Goal: Information Seeking & Learning: Learn about a topic

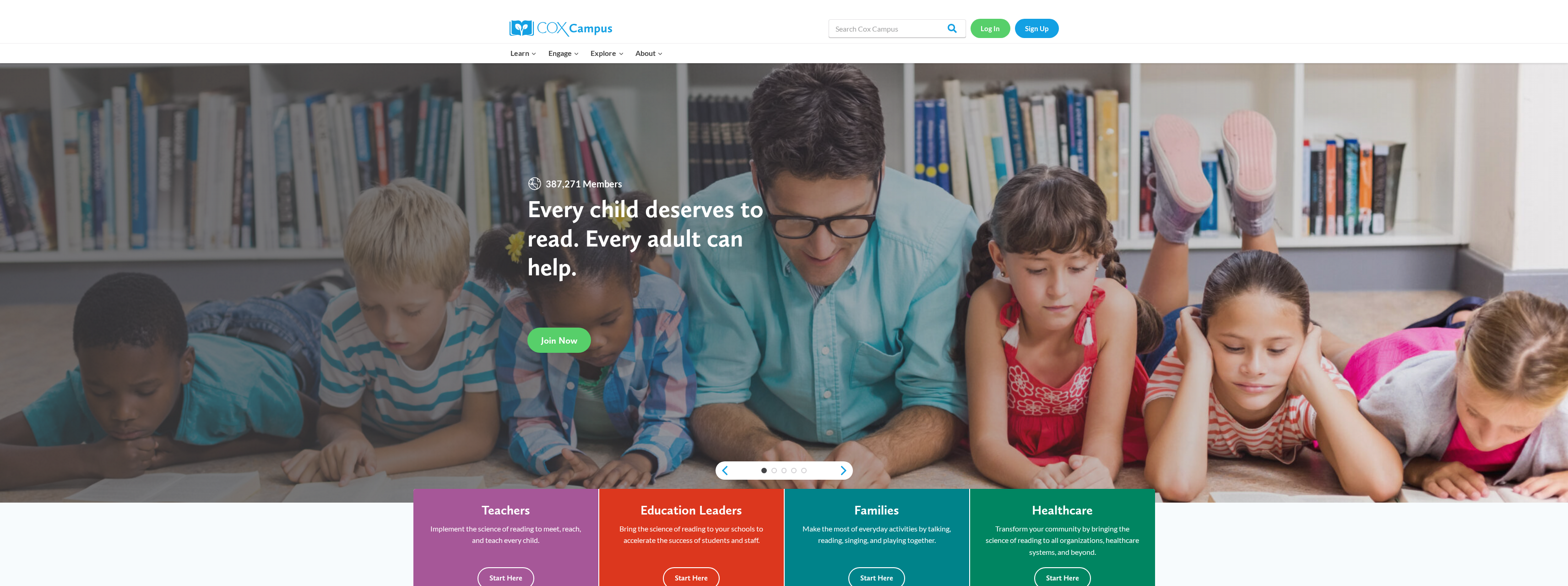
click at [999, 25] on link "Log In" at bounding box center [990, 28] width 40 height 19
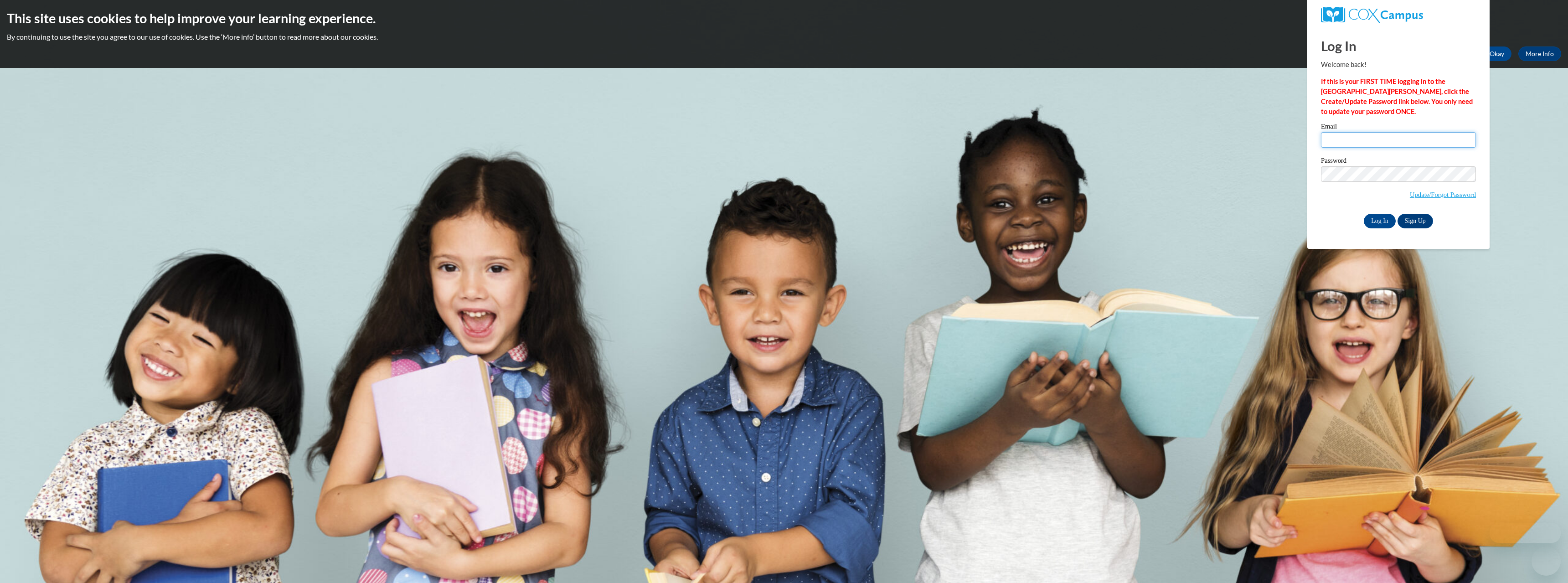
click at [1339, 142] on input "Email" at bounding box center [1398, 139] width 155 height 15
type input "mkj76@hotmail.com"
click at [1420, 223] on link "Sign Up" at bounding box center [1415, 221] width 35 height 15
click at [1382, 225] on input "Log In" at bounding box center [1380, 221] width 32 height 15
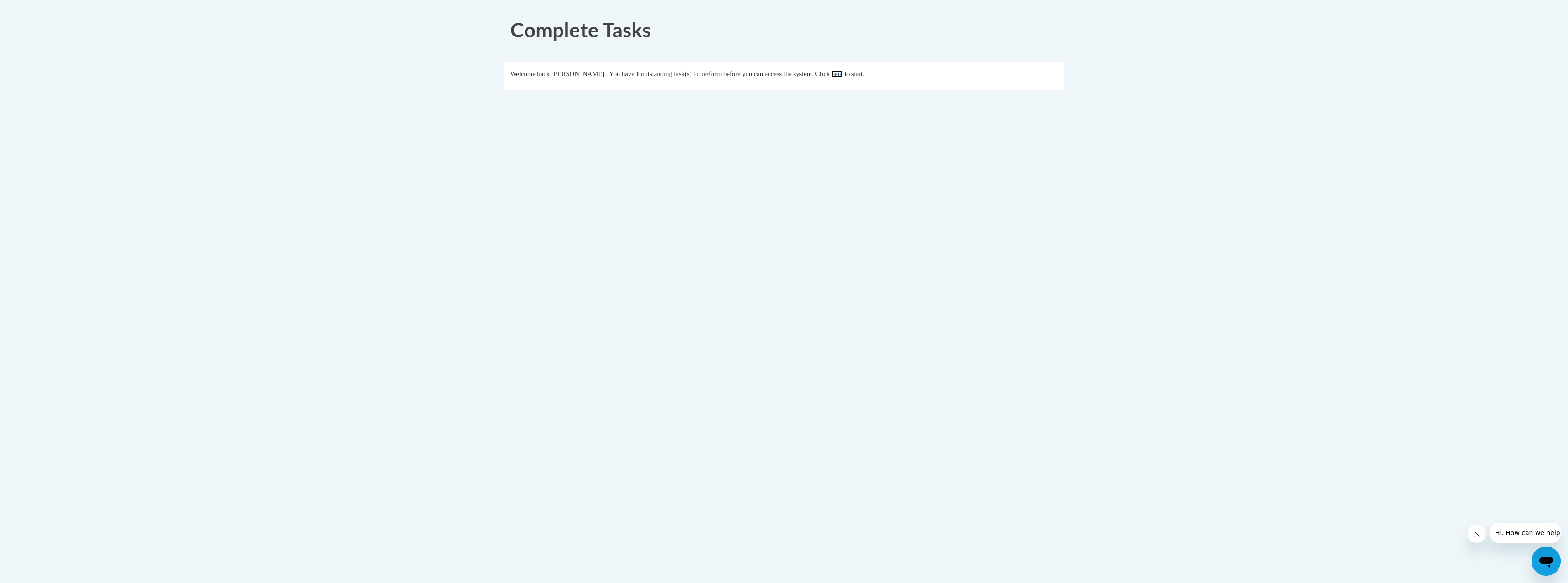
click at [843, 75] on link "here" at bounding box center [837, 74] width 12 height 7
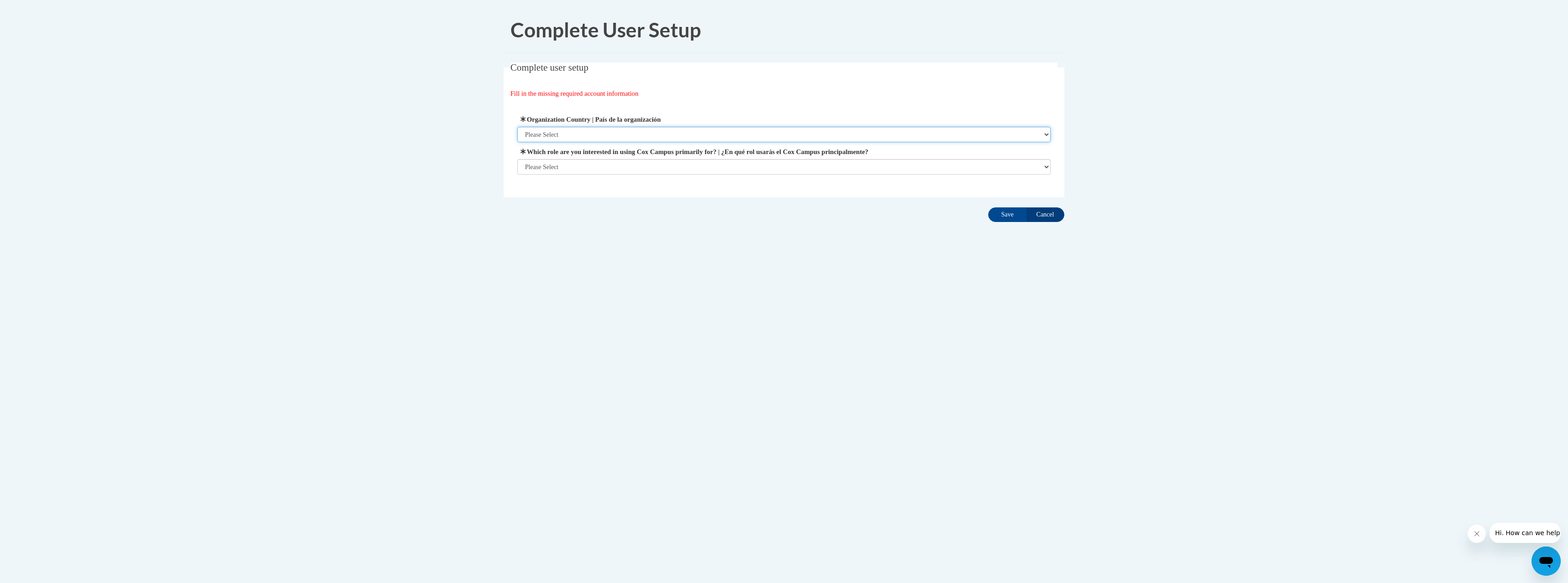
click at [650, 132] on select "Please Select United States | Estados Unidos Outside of the United States | Fue…" at bounding box center [784, 134] width 534 height 15
select select "ad49bcad-a171-4b2e-b99c-48b446064914"
click at [517, 127] on select "Please Select United States | Estados Unidos Outside of the United States | Fue…" at bounding box center [784, 134] width 534 height 15
click at [604, 161] on select "Please Select College/University | Colegio/Universidad Community/Nonprofit Part…" at bounding box center [784, 166] width 534 height 15
select select "fbf2d438-af2f-41f8-98f1-81c410e29de3"
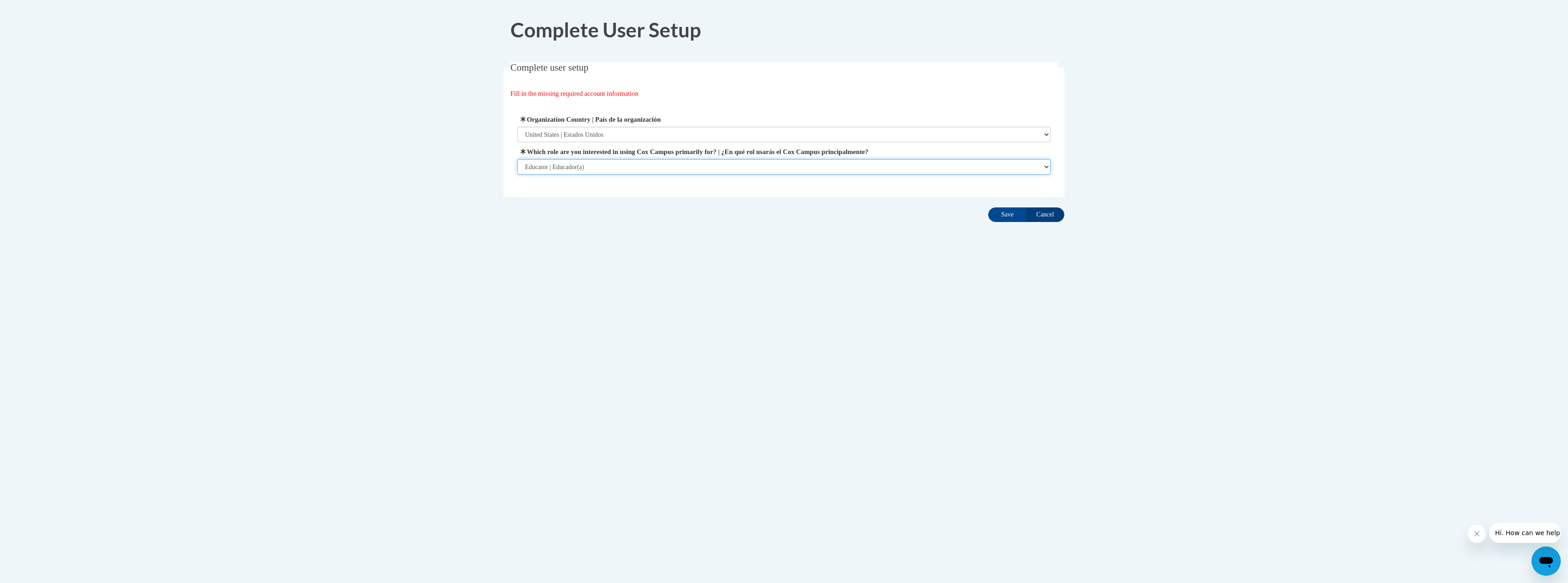
click at [517, 175] on select "Please Select College/University | Colegio/Universidad Community/Nonprofit Part…" at bounding box center [784, 166] width 534 height 15
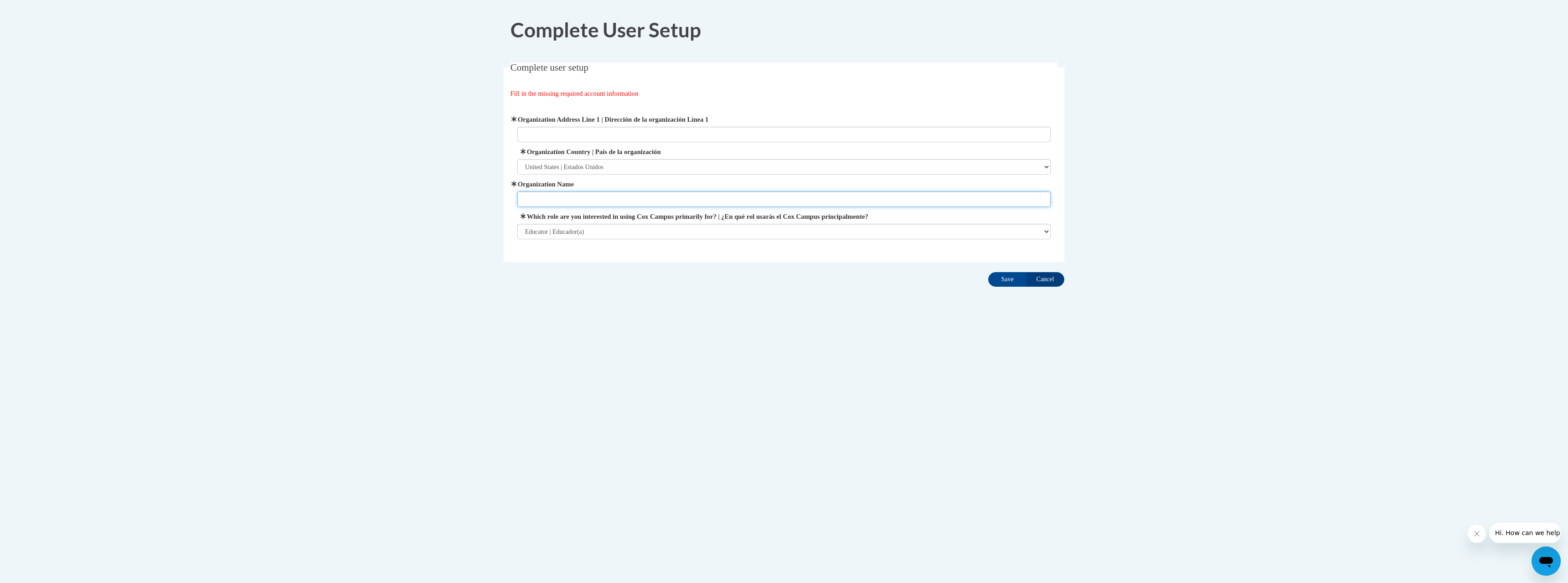
click at [548, 194] on input "Organization Name" at bounding box center [784, 199] width 534 height 15
type input "Alabama Department of Early Childhood Education"
click at [1004, 280] on input "Save" at bounding box center [1007, 279] width 38 height 15
click at [575, 130] on input "Organization Address Line 1 | Dirección de la organización Línea 1" at bounding box center [784, 134] width 534 height 15
type input "445 Dexter Ave Montgomery, AL 36104"
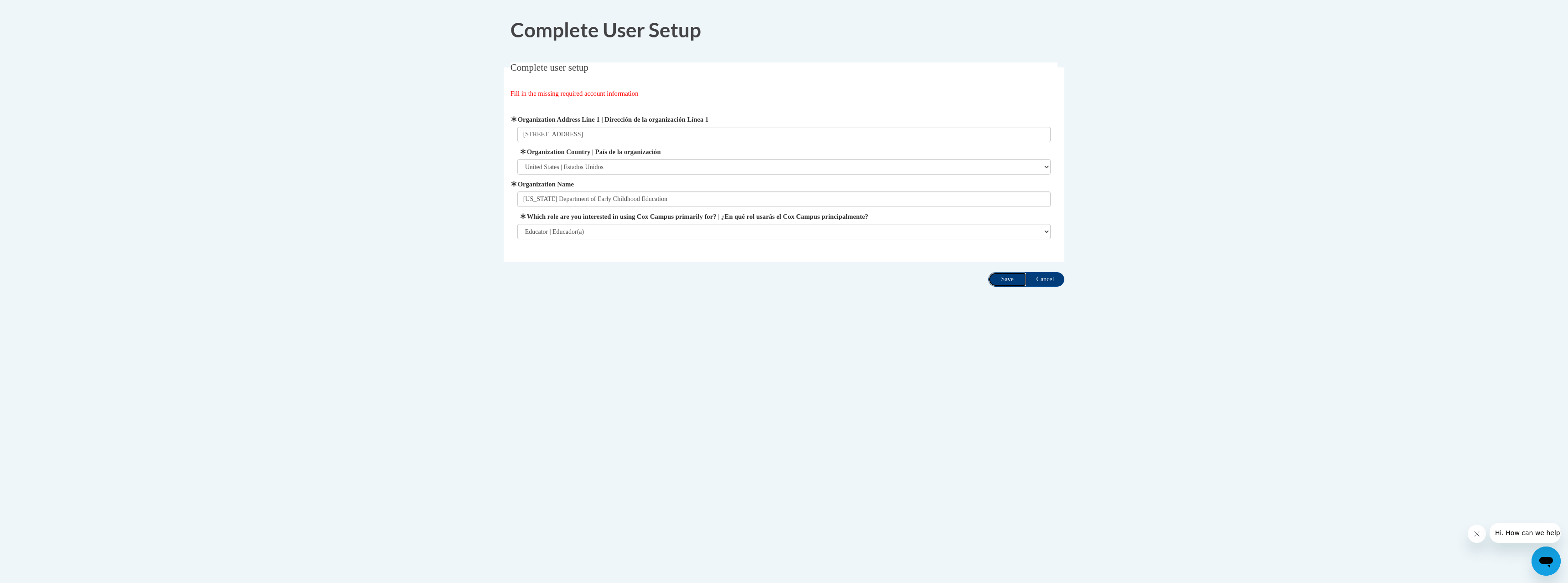
click at [1004, 279] on input "Save" at bounding box center [1007, 279] width 38 height 15
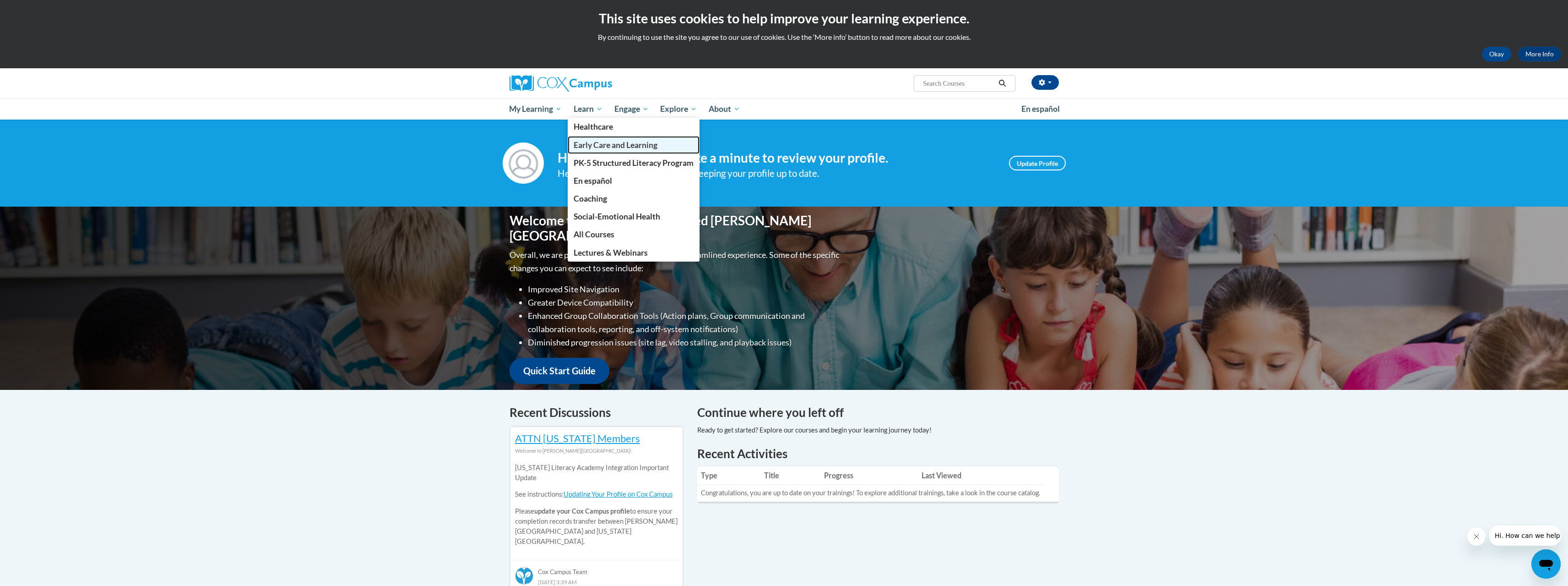
click at [598, 147] on span "Early Care and Learning" at bounding box center [615, 145] width 84 height 10
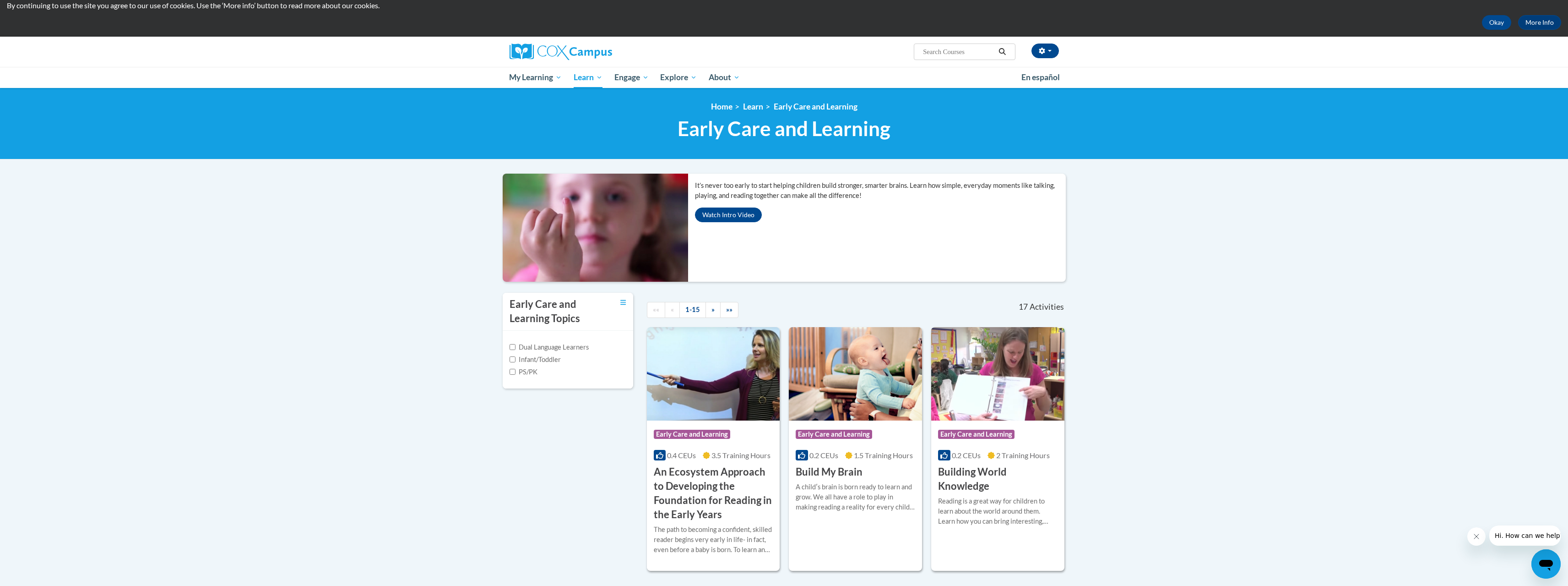
scroll to position [46, 0]
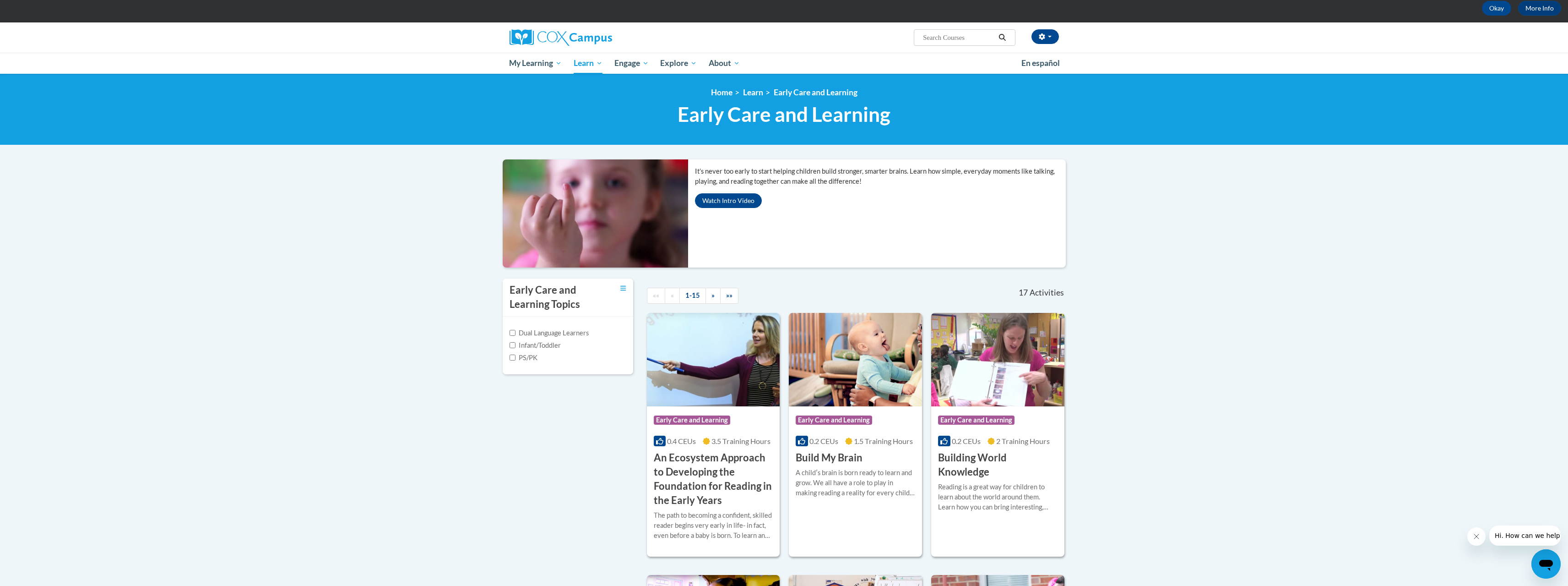
click at [954, 41] on input "Search..." at bounding box center [959, 37] width 73 height 11
type input "mentoring"
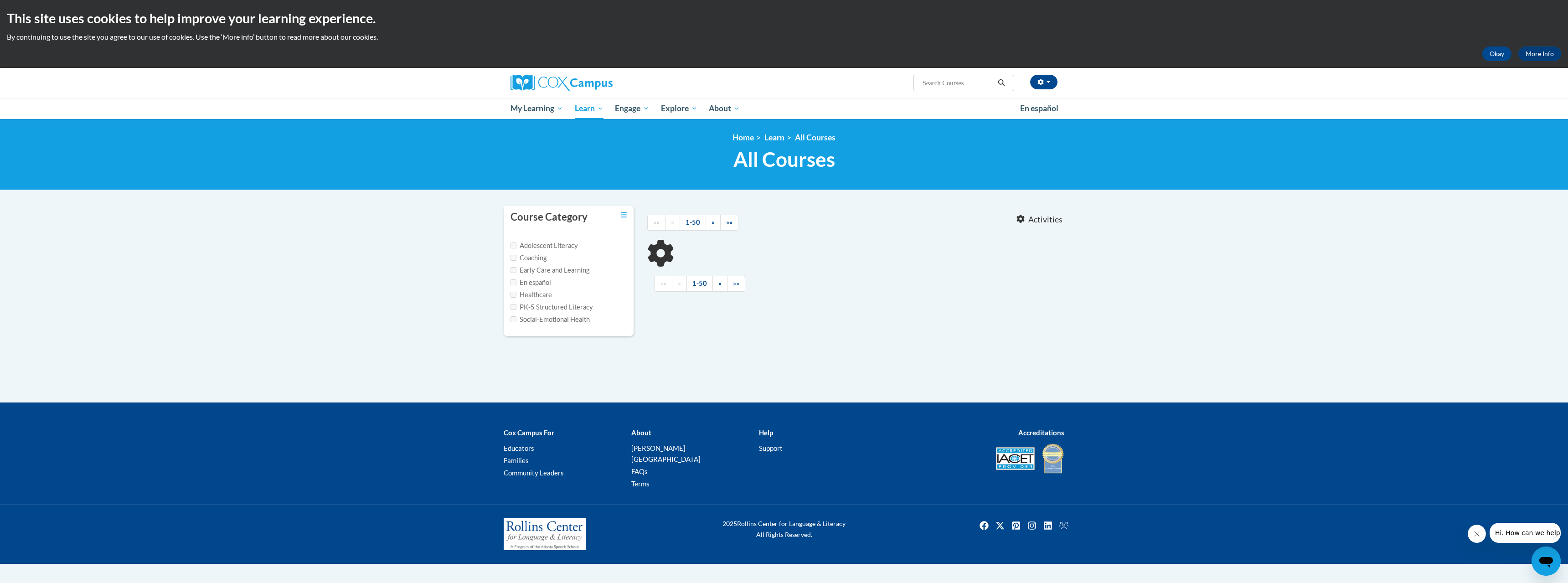
type input "mentoring"
click at [513, 255] on input "Coaching" at bounding box center [514, 258] width 6 height 6
checkbox input "true"
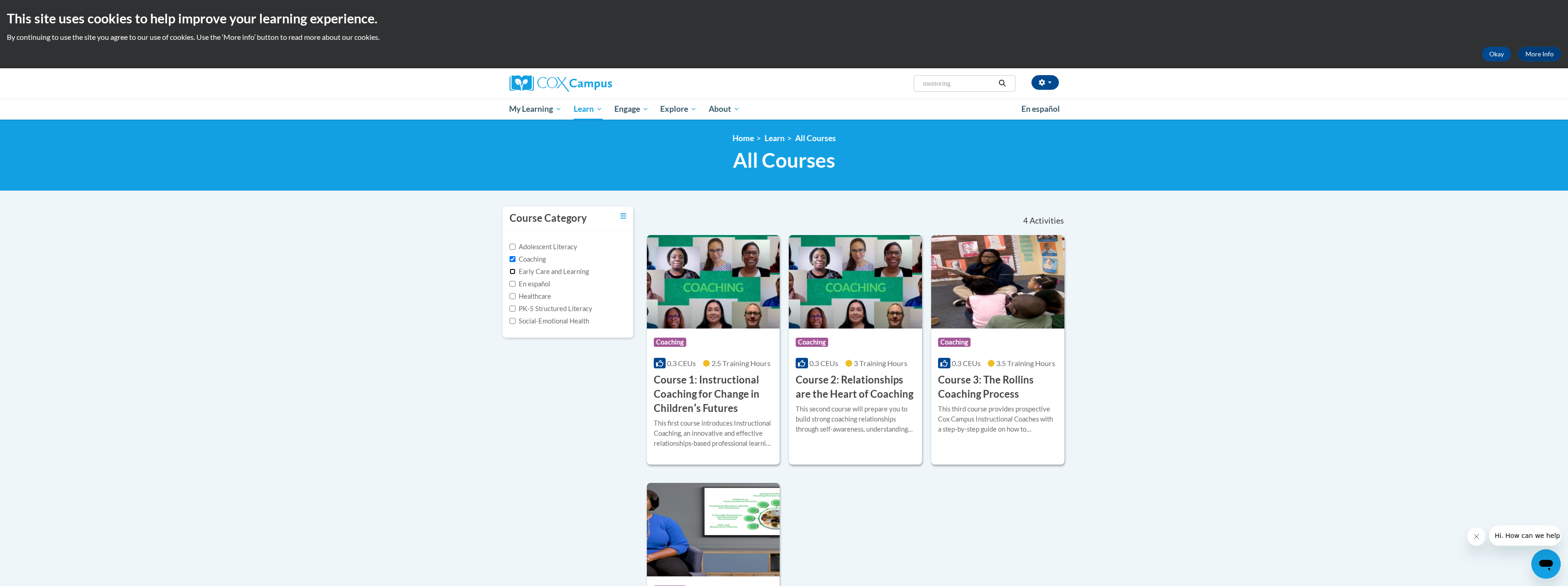
click at [512, 271] on input "Early Care and Learning" at bounding box center [512, 272] width 6 height 6
checkbox input "true"
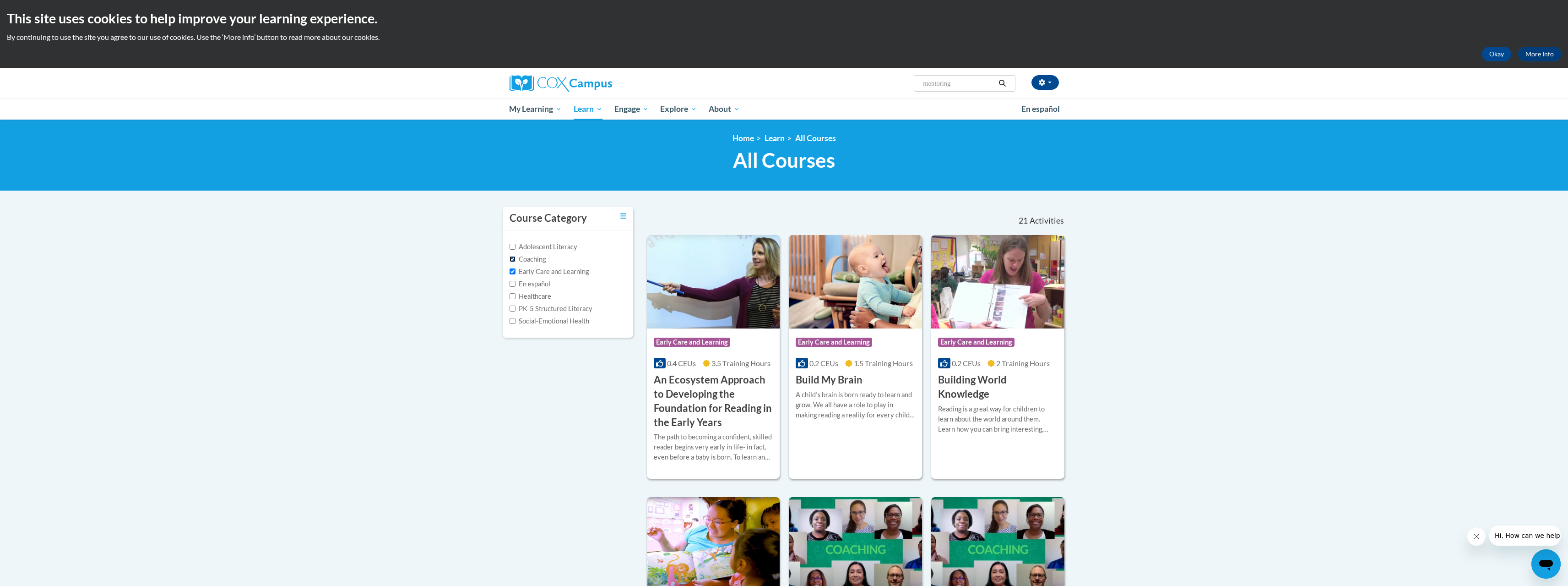
click at [512, 259] on input "Coaching" at bounding box center [512, 259] width 6 height 6
checkbox input "false"
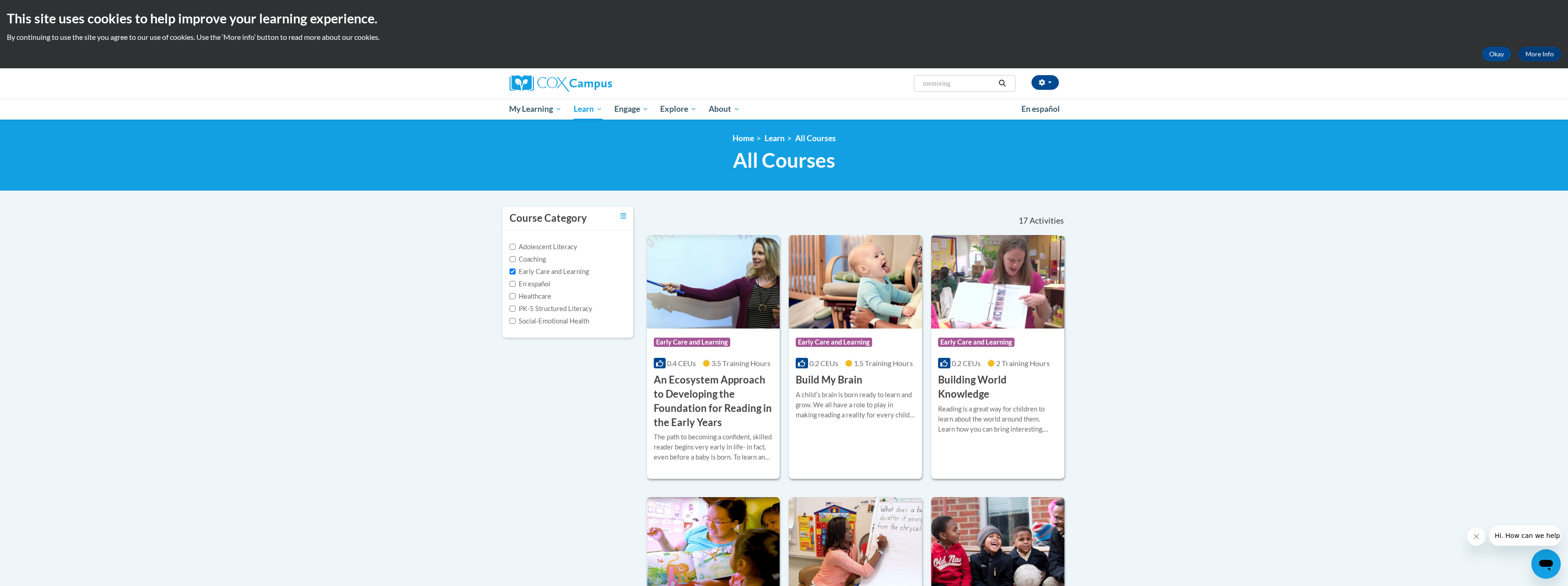
click at [515, 269] on label "Early Care and Learning" at bounding box center [549, 272] width 79 height 10
click at [515, 269] on input "Early Care and Learning" at bounding box center [512, 272] width 6 height 6
checkbox input "false"
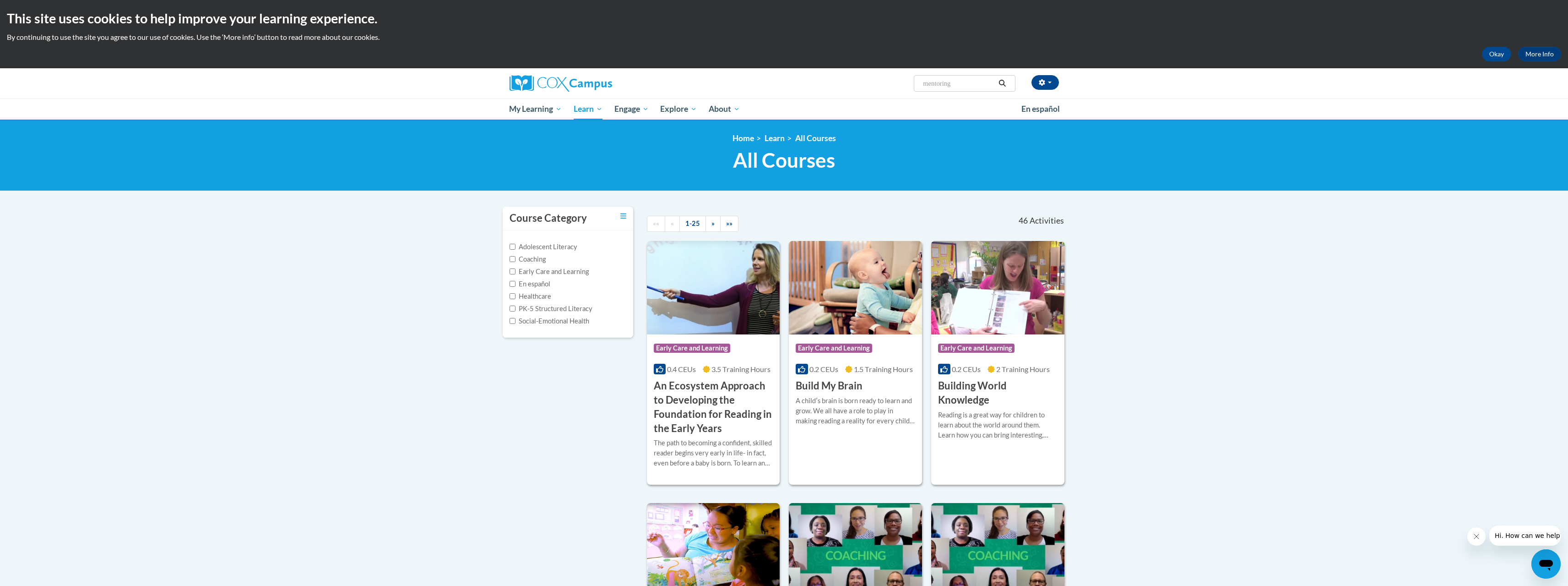
click at [963, 83] on input "mentoring" at bounding box center [959, 83] width 73 height 11
click at [1001, 84] on icon "Search" at bounding box center [1001, 83] width 8 height 7
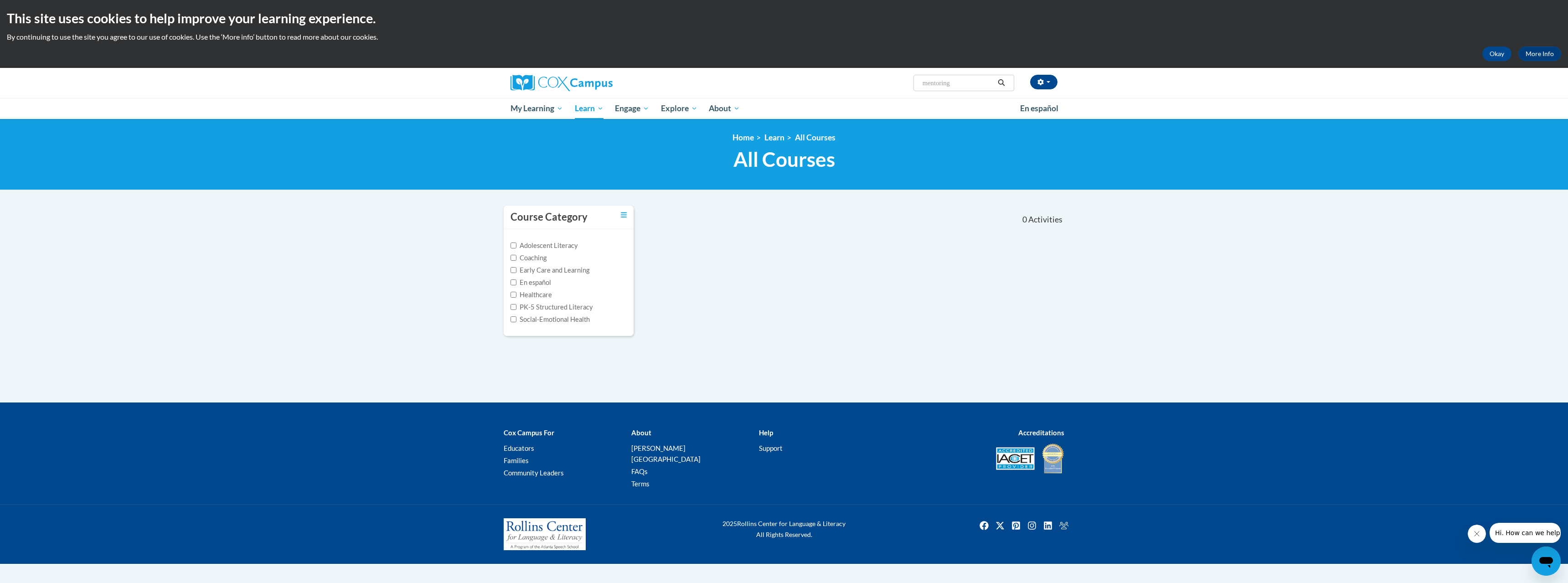
drag, startPoint x: 959, startPoint y: 83, endPoint x: 946, endPoint y: 83, distance: 13.0
click at [946, 83] on input "mentoring" at bounding box center [958, 83] width 73 height 11
type input "mentor"
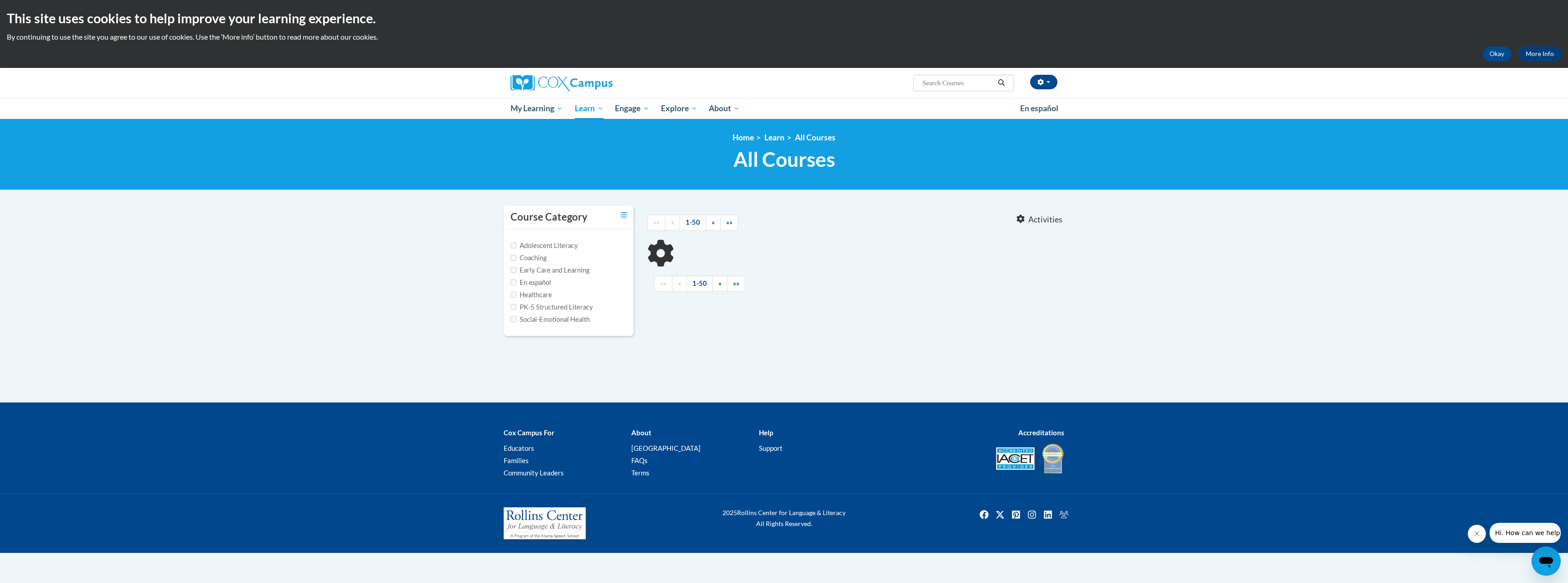
type input "mentor"
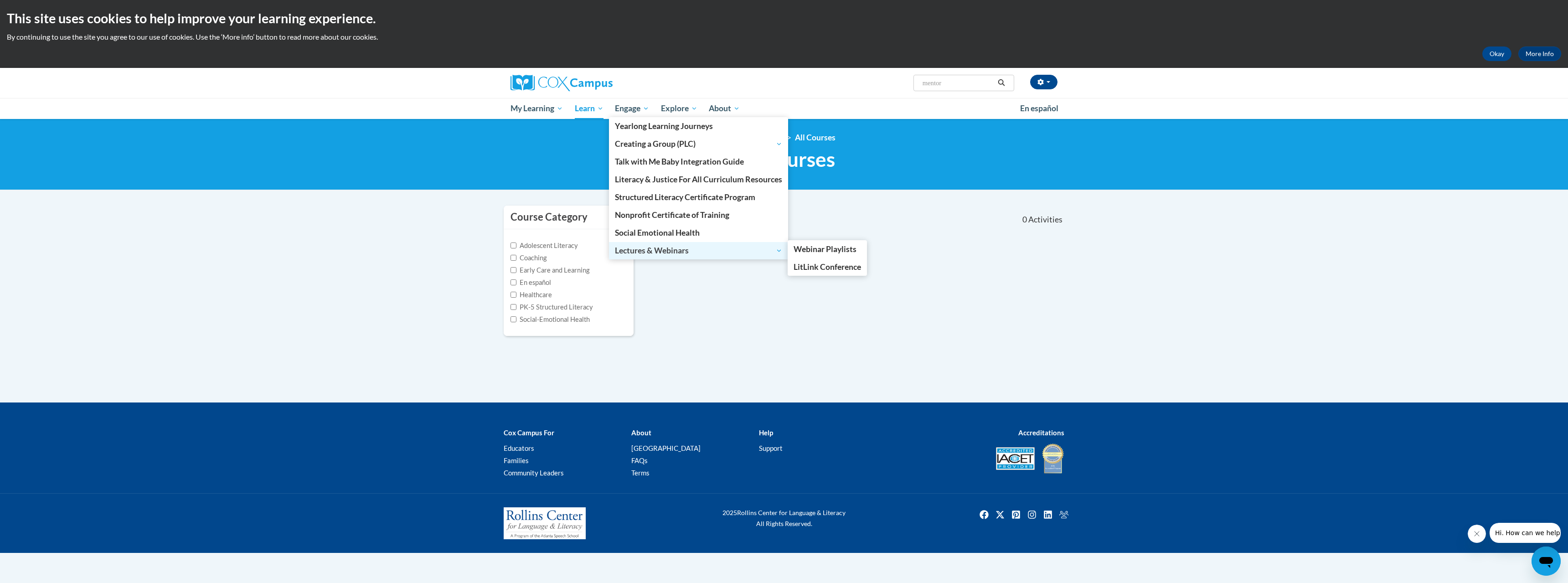
click at [654, 248] on span "Lectures & Webinars" at bounding box center [698, 251] width 167 height 11
